Goal: Task Accomplishment & Management: Manage account settings

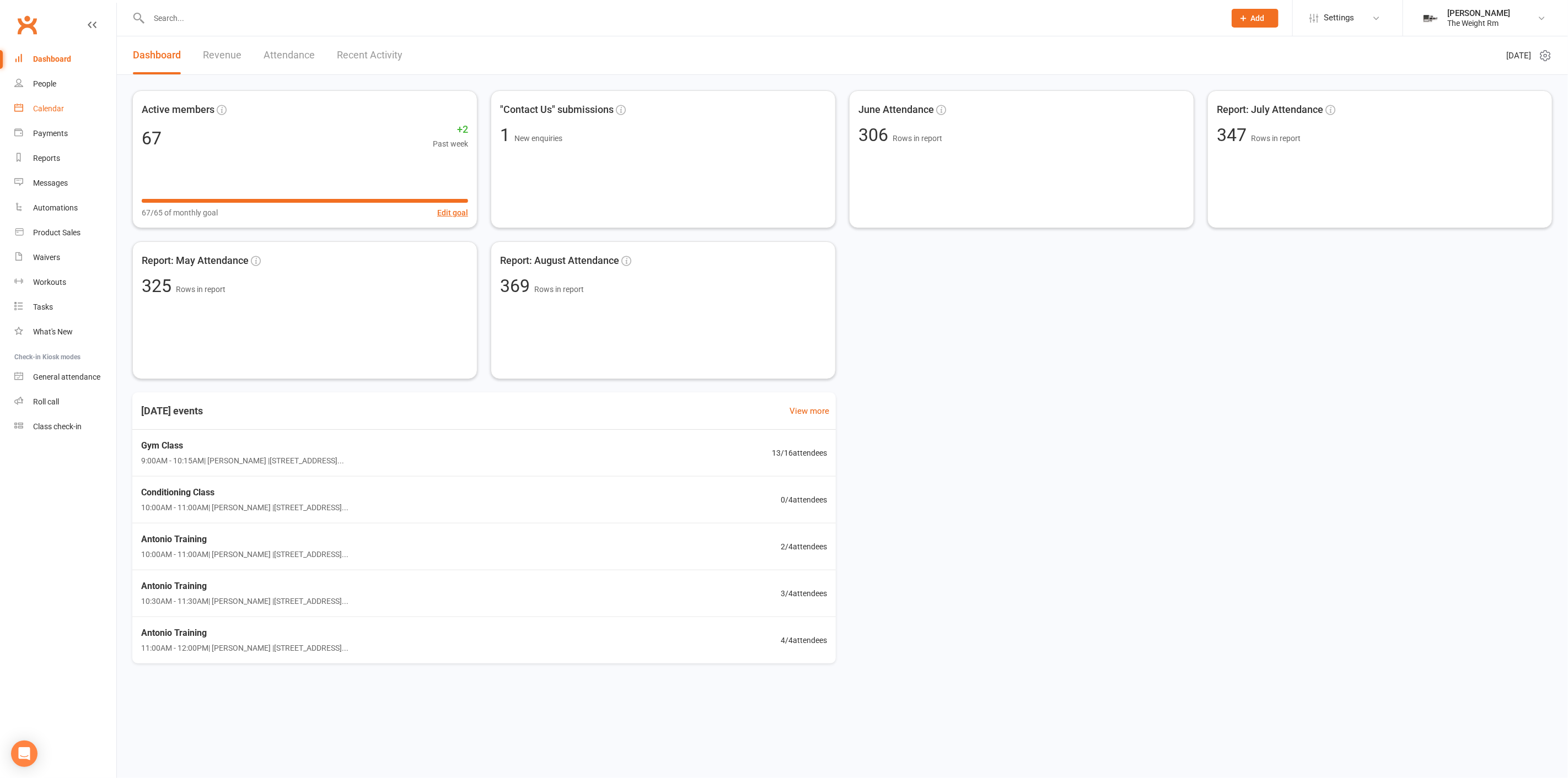
click at [64, 106] on link "Calendar" at bounding box center [65, 109] width 102 height 25
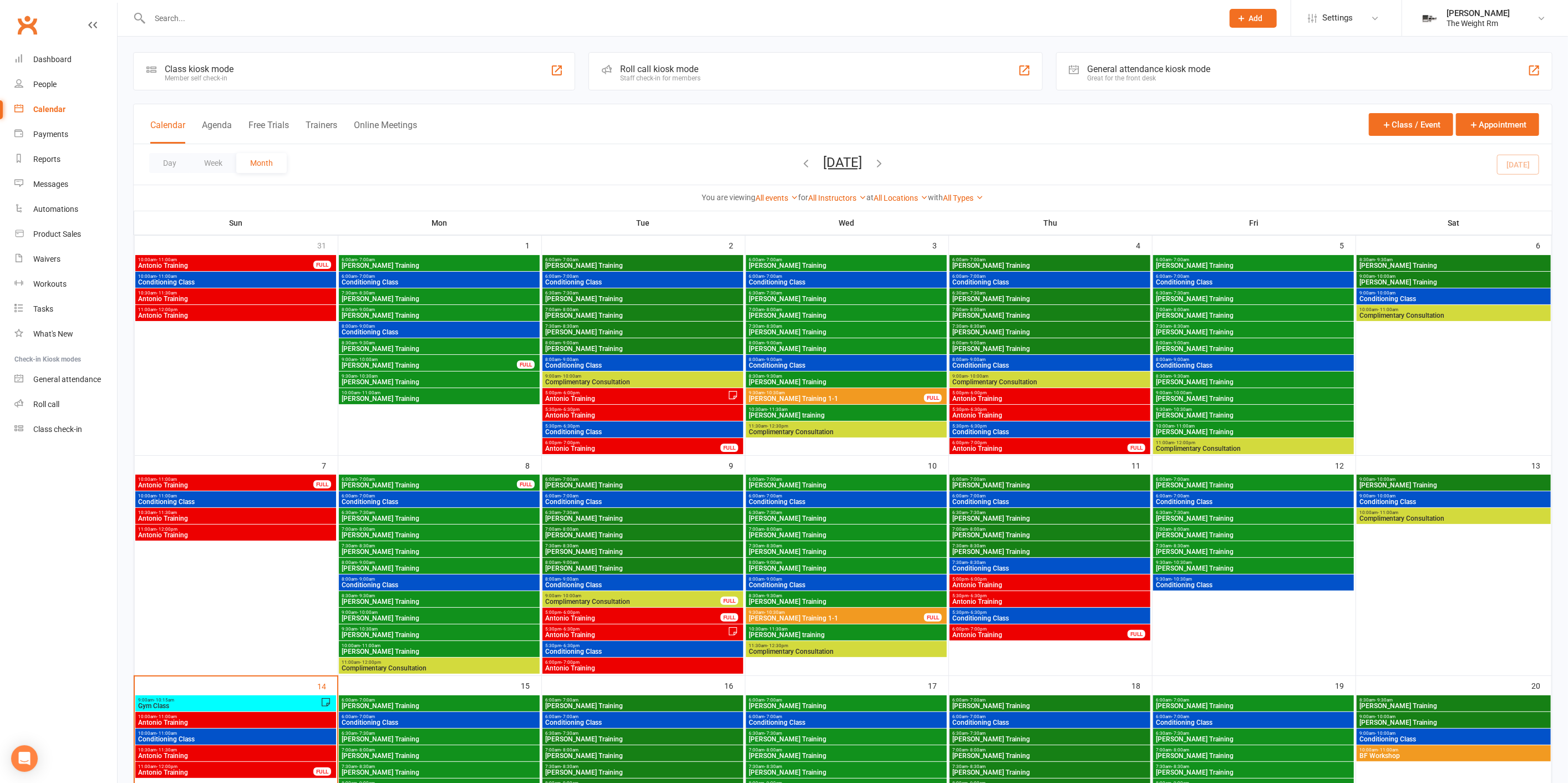
click at [250, 21] on input "text" at bounding box center [681, 18] width 1069 height 16
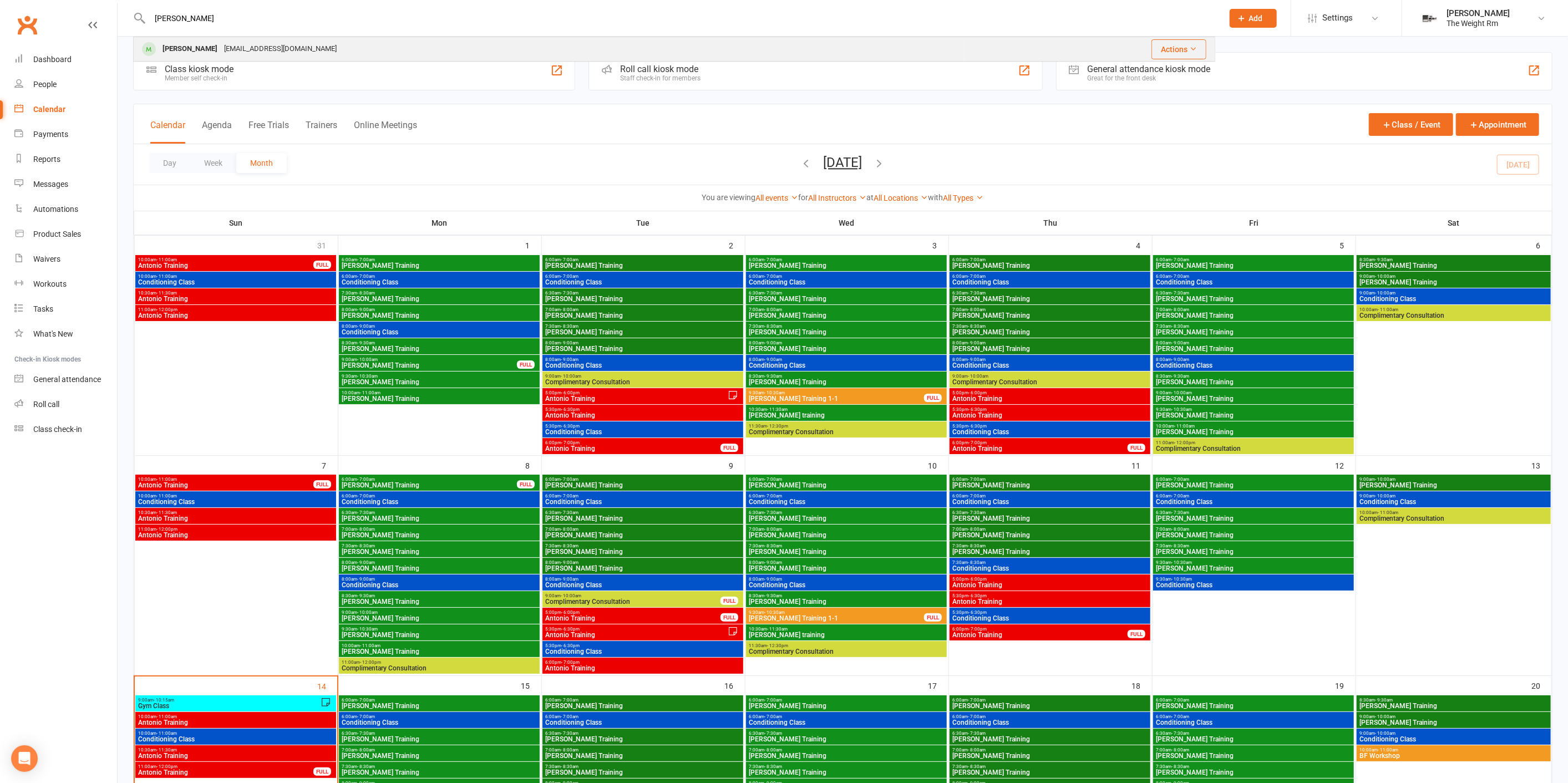
type input "[PERSON_NAME]"
click at [245, 47] on div "[EMAIL_ADDRESS][DOMAIN_NAME]" at bounding box center [280, 49] width 119 height 16
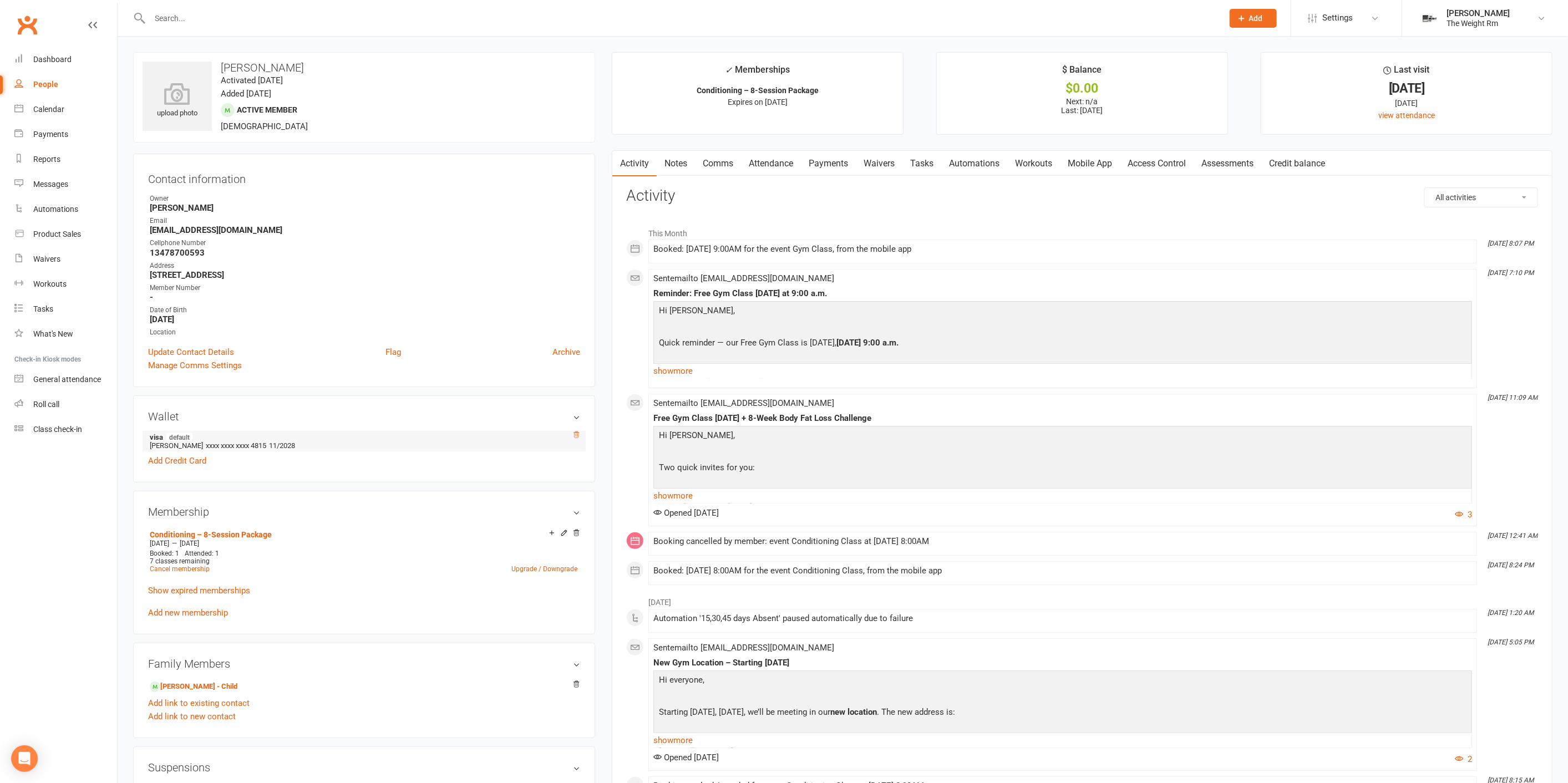
click at [574, 431] on icon at bounding box center [576, 434] width 7 height 7
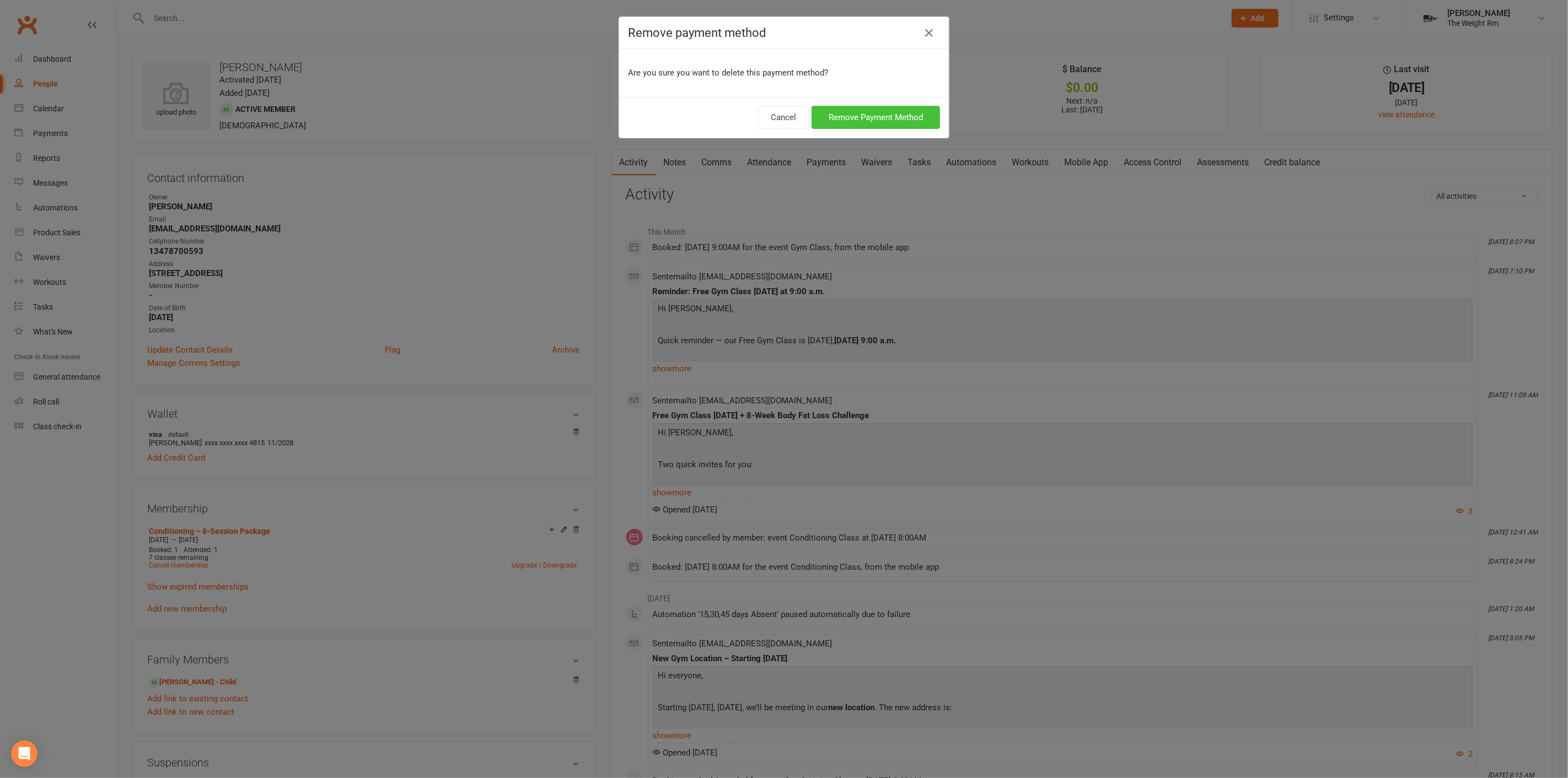
click at [839, 120] on button "Remove Payment Method" at bounding box center [876, 117] width 129 height 23
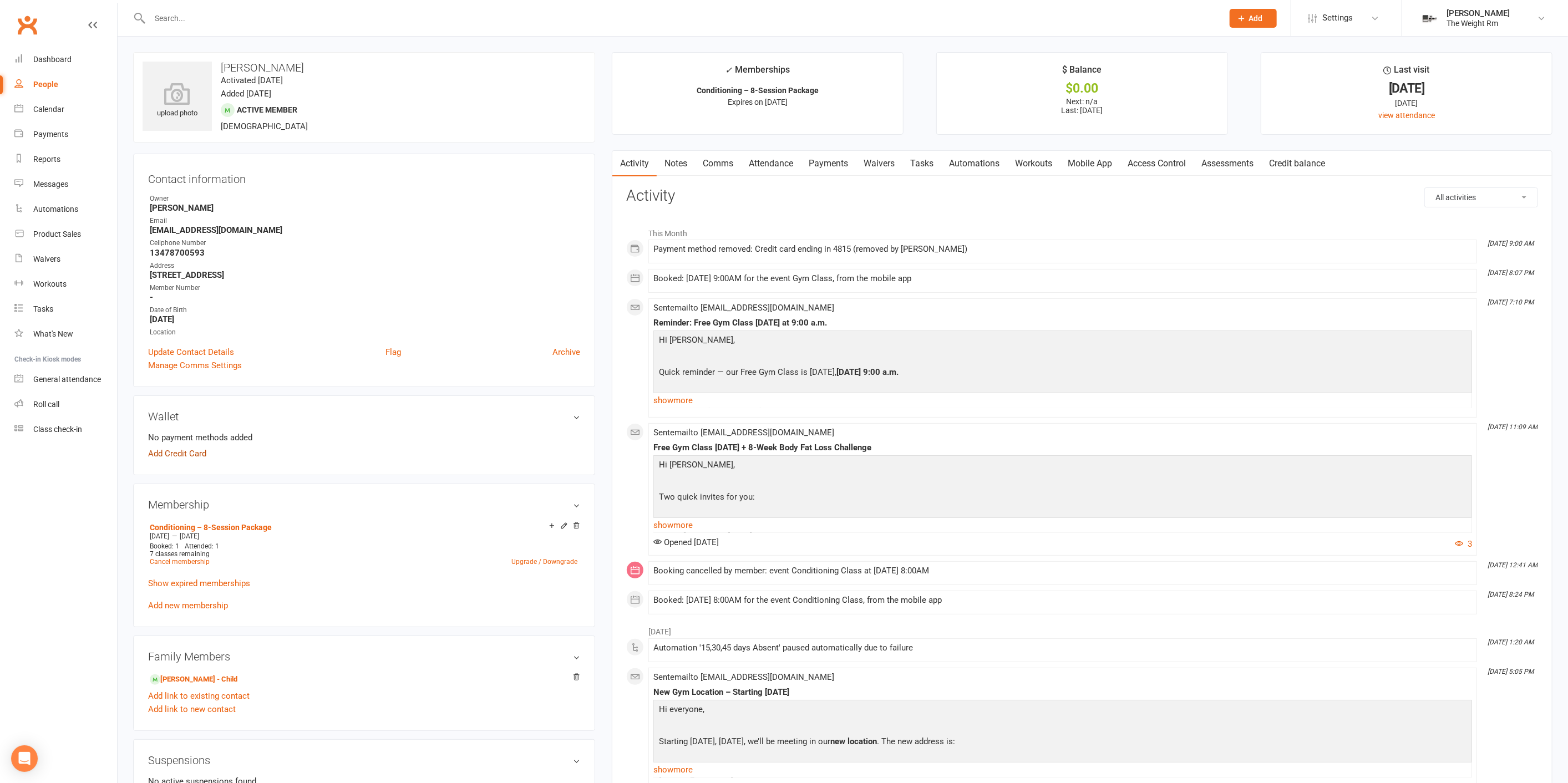
click at [191, 456] on link "Add Credit Card" at bounding box center [177, 453] width 58 height 13
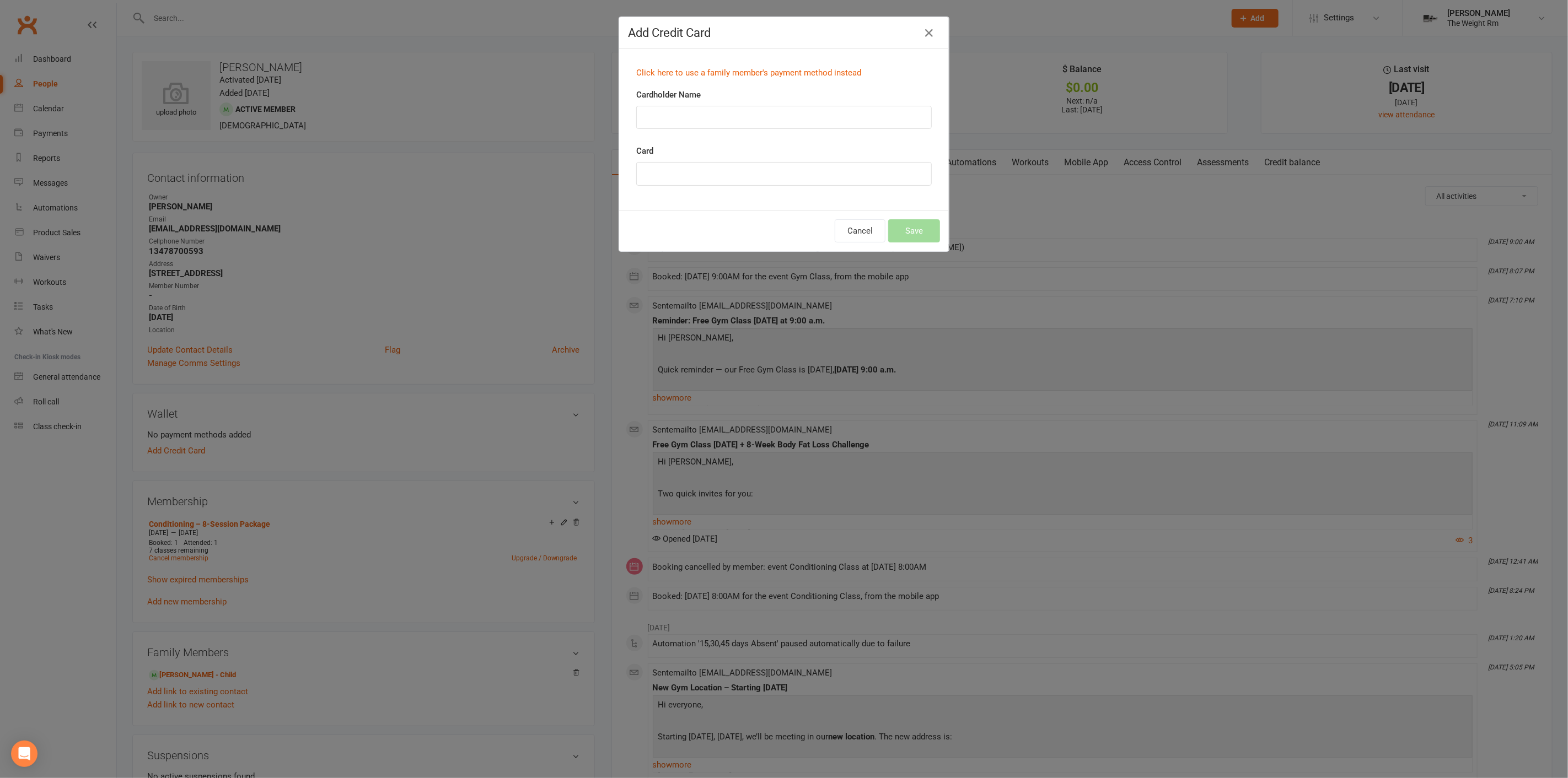
click at [704, 101] on div "Cardholder Name" at bounding box center [784, 109] width 295 height 41
click at [696, 108] on input "Cardholder Name" at bounding box center [784, 117] width 295 height 23
click at [925, 30] on icon "button" at bounding box center [929, 33] width 13 height 13
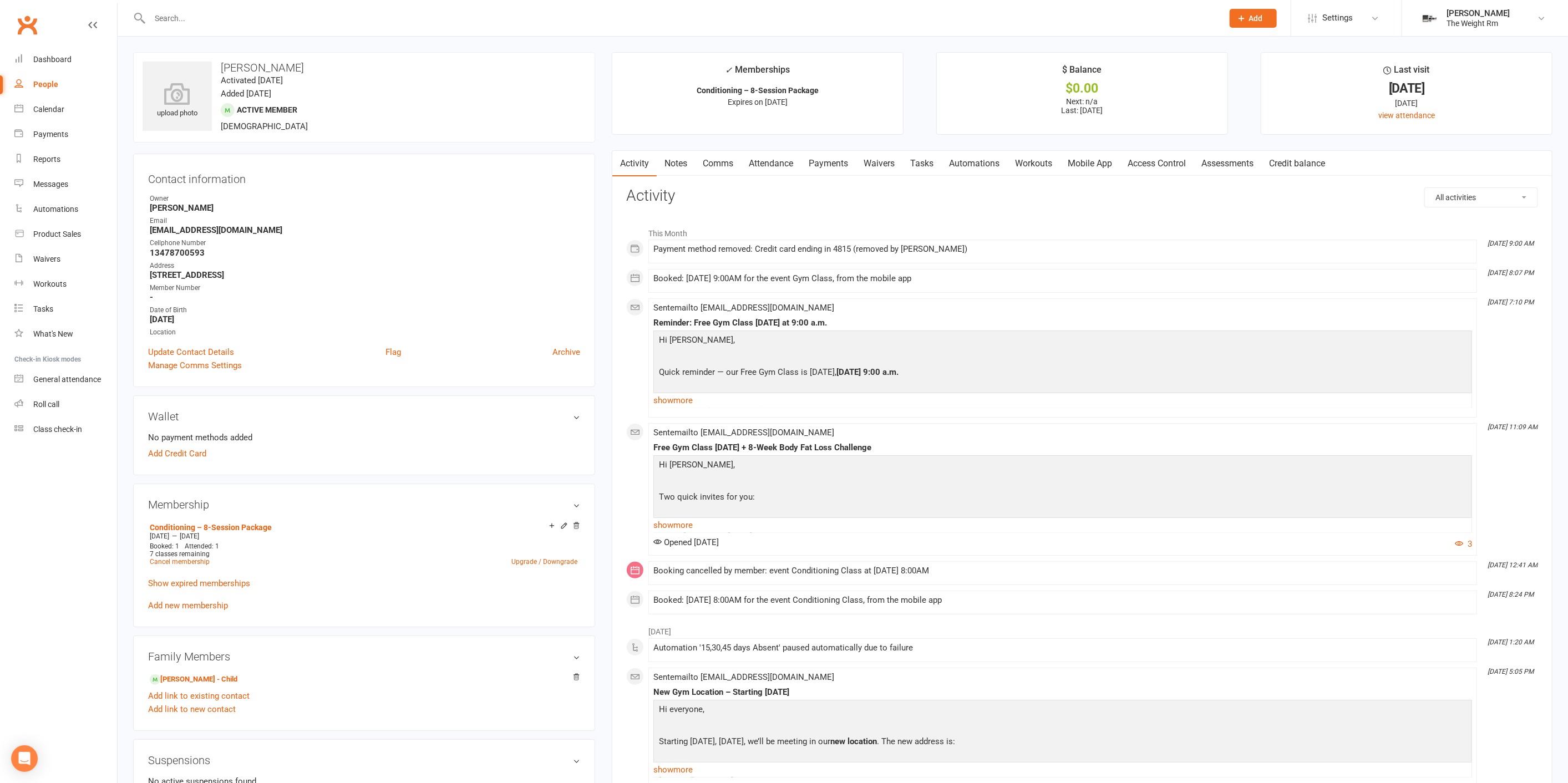
click at [183, 442] on li "No payment methods added" at bounding box center [364, 437] width 432 height 13
click at [185, 451] on link "Add Credit Card" at bounding box center [177, 453] width 58 height 13
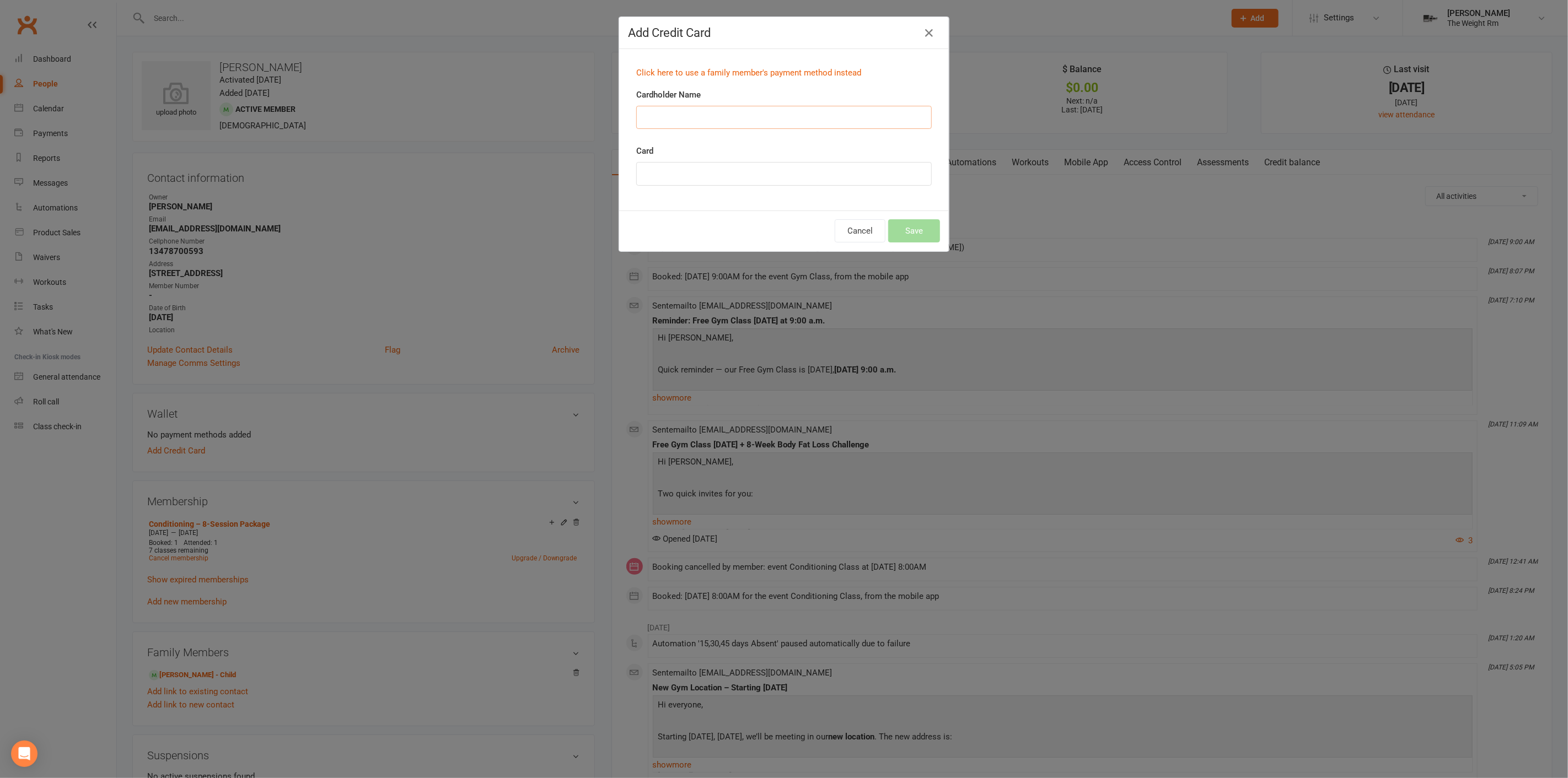
click at [706, 119] on input "Cardholder Name" at bounding box center [784, 117] width 295 height 23
type input "[PERSON_NAME]"
click at [907, 225] on button "Save" at bounding box center [914, 230] width 52 height 23
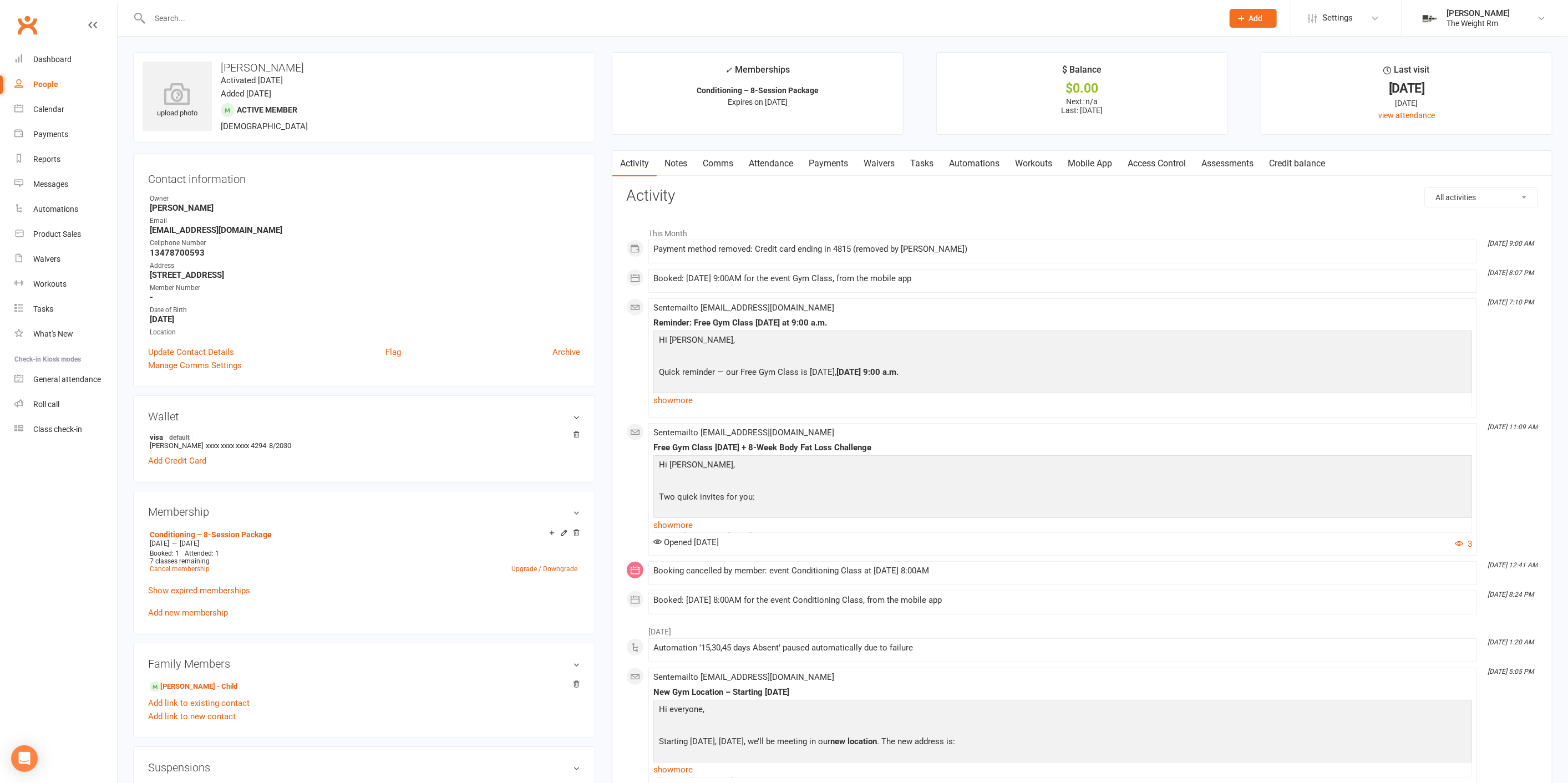
click at [219, 608] on link "Add new membership" at bounding box center [188, 613] width 80 height 10
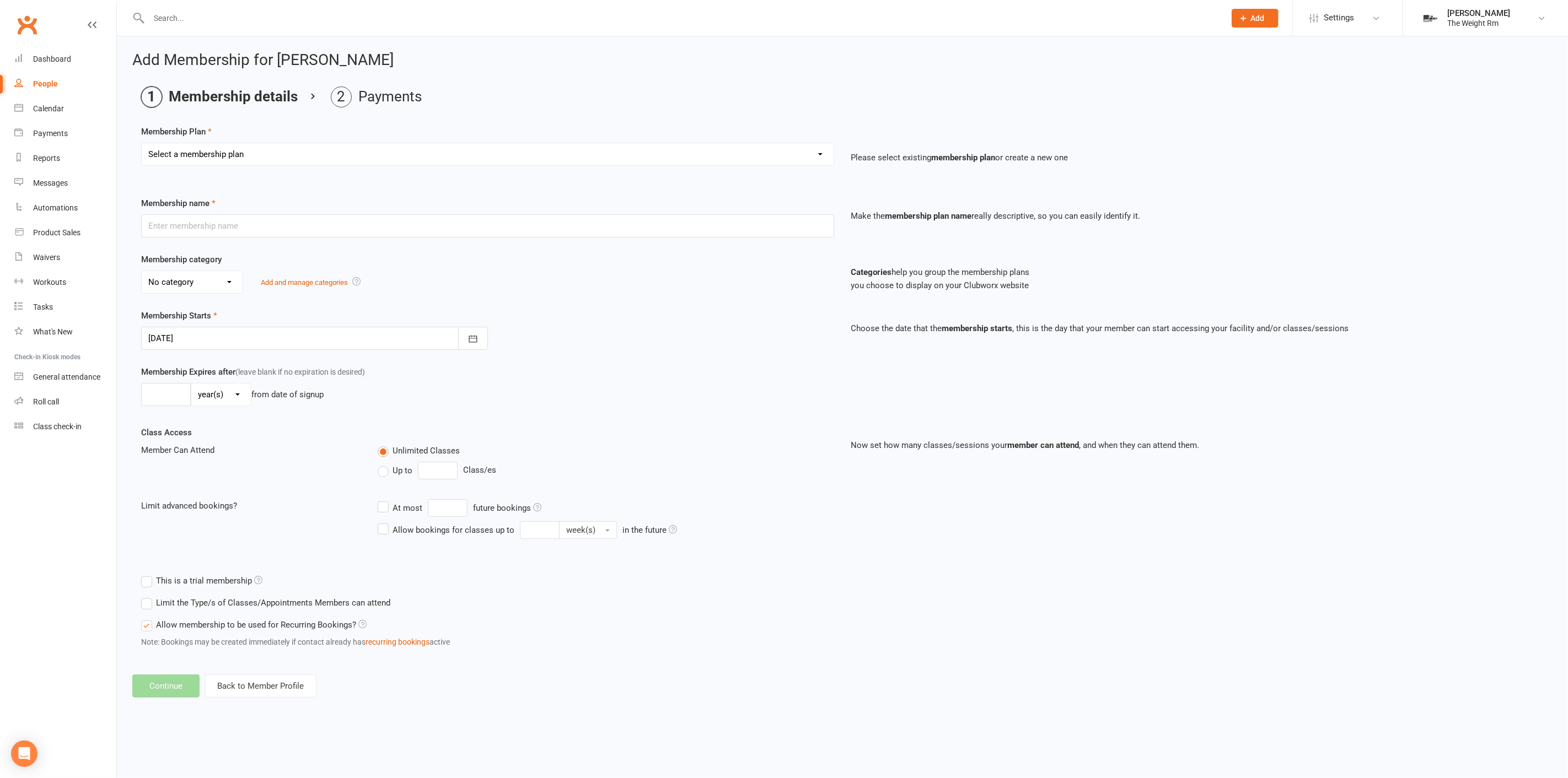
click at [359, 151] on select "Select a membership plan Create new Membership Plan A – Semi-Private Training –…" at bounding box center [487, 154] width 692 height 22
select select "19"
click at [141, 143] on select "Select a membership plan Create new Membership Plan A – Semi-Private Training –…" at bounding box center [487, 154] width 692 height 22
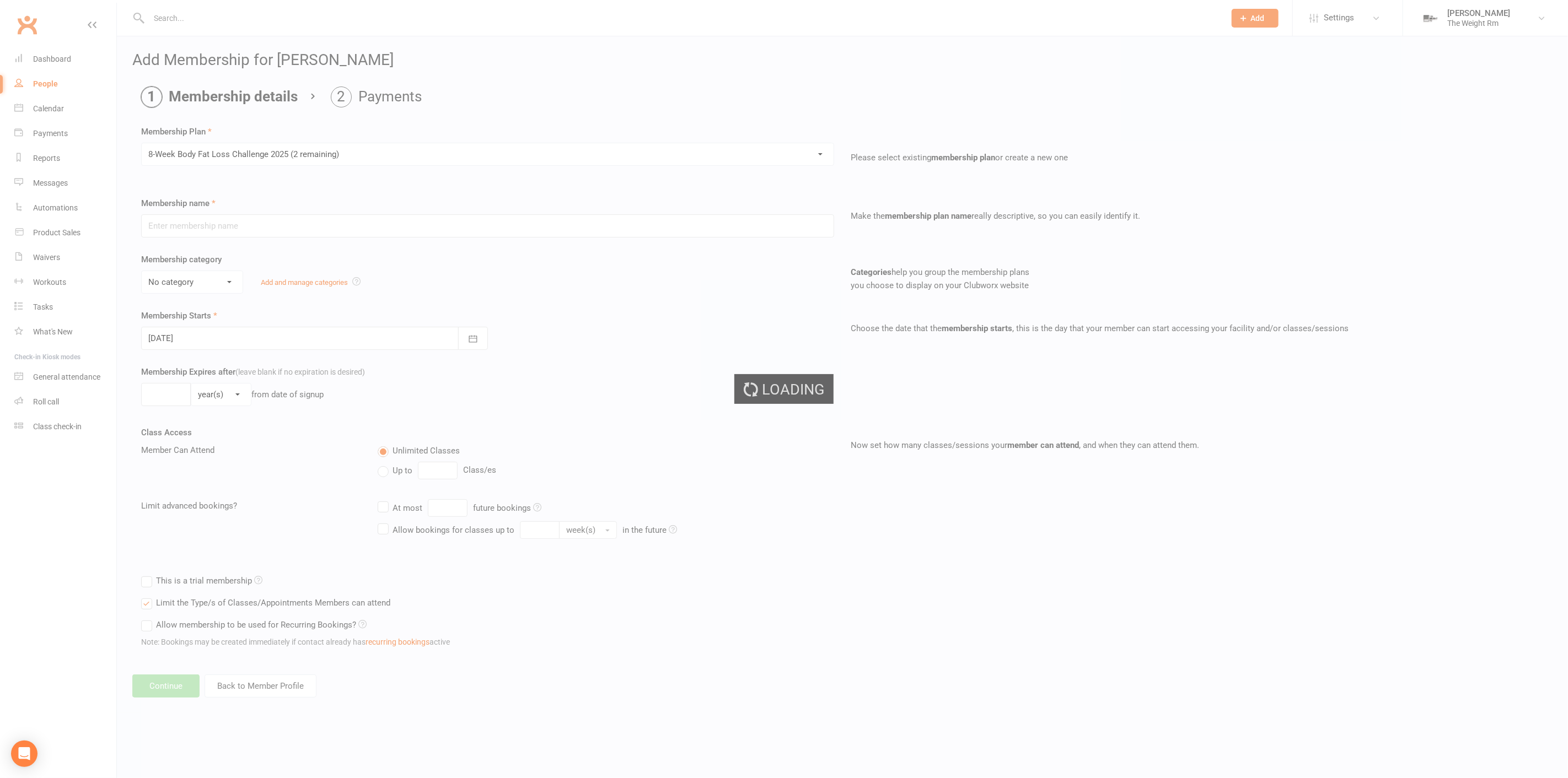
type input "8-Week Body Fat Loss Challenge 2025"
select select "1"
type input "3"
select select "2"
type input "1"
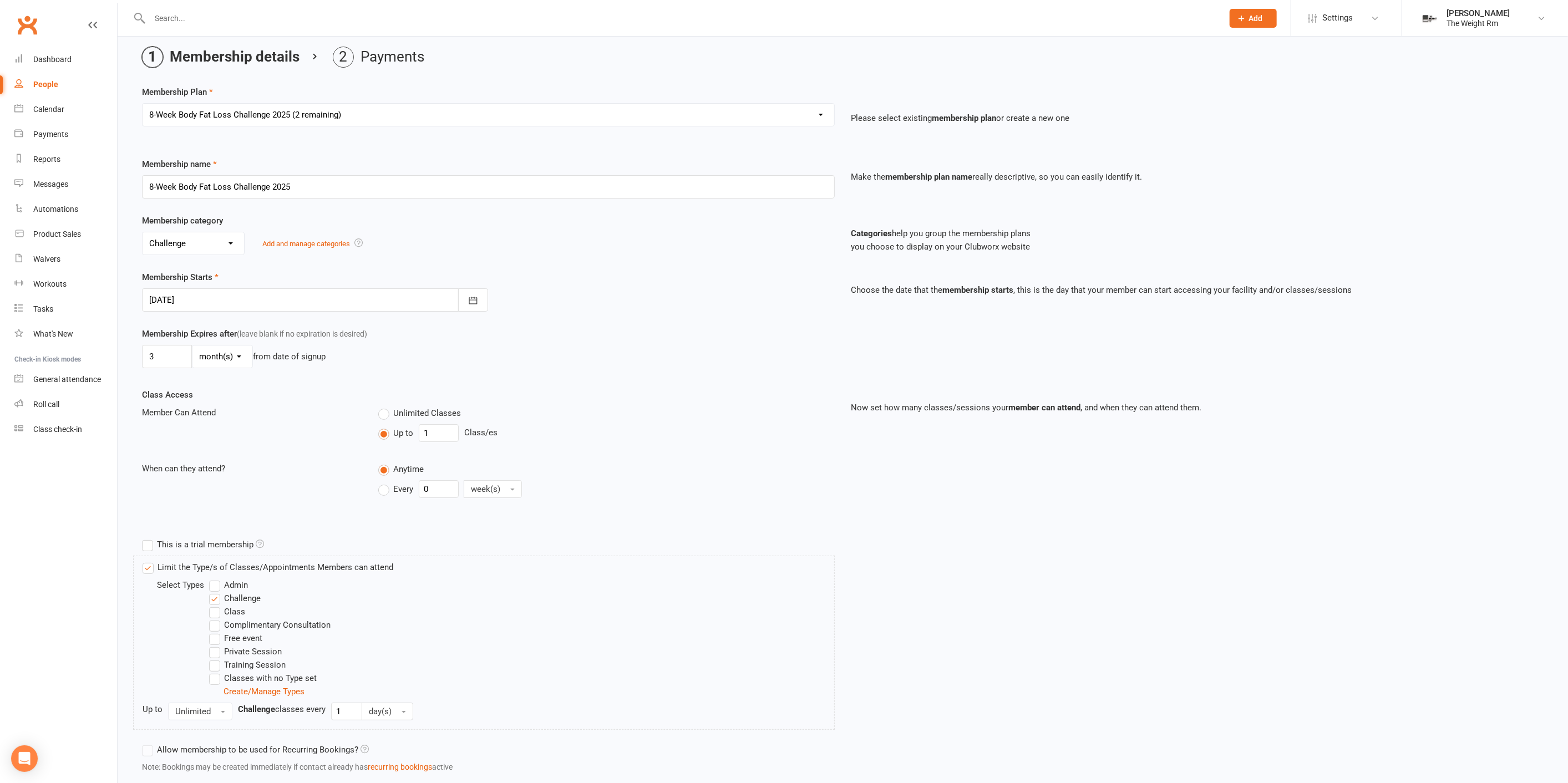
scroll to position [109, 0]
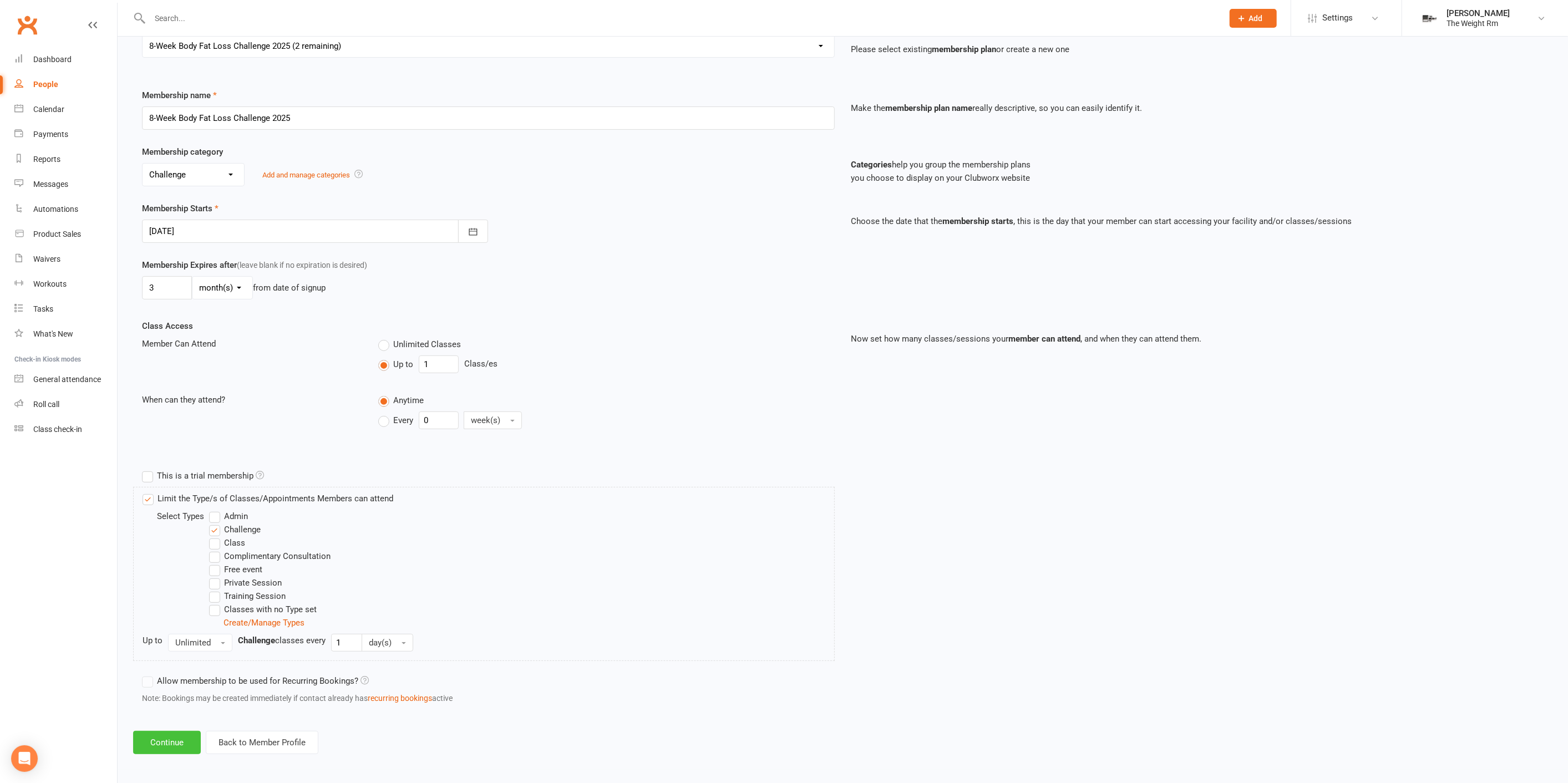
click at [172, 740] on button "Continue" at bounding box center [167, 742] width 68 height 23
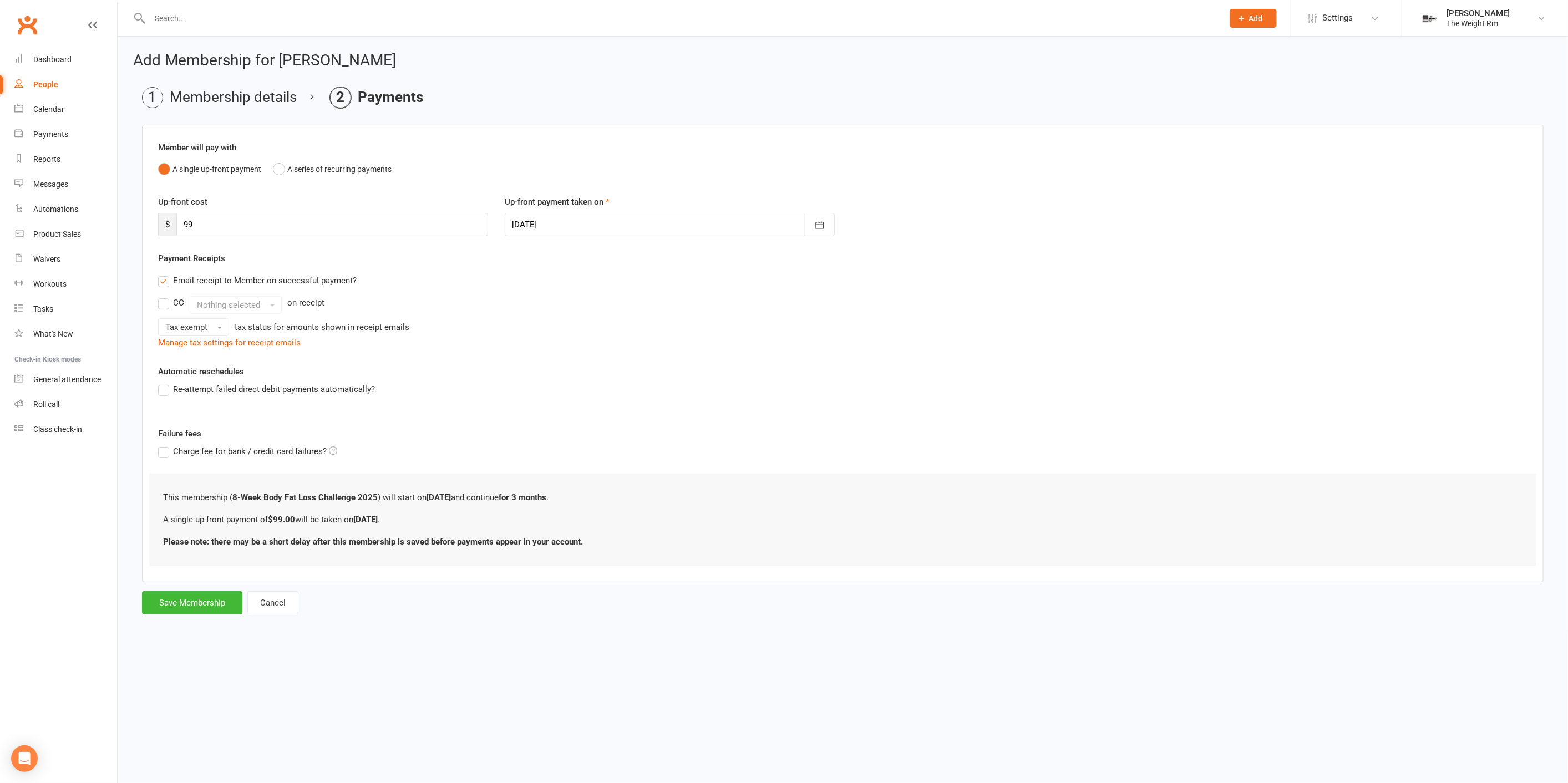
scroll to position [0, 0]
click at [215, 593] on button "Save Membership" at bounding box center [192, 602] width 101 height 23
